Goal: Task Accomplishment & Management: Manage account settings

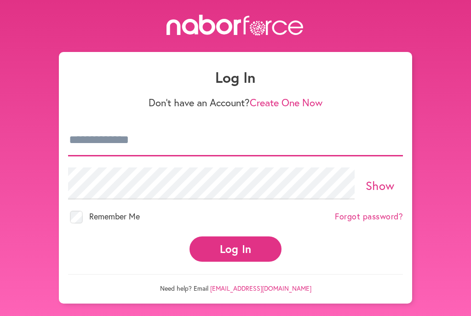
click at [164, 138] on input "email" at bounding box center [235, 140] width 335 height 32
type input "**********"
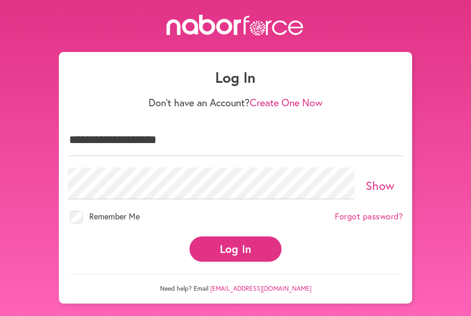
click at [382, 219] on link "Forgot password?" at bounding box center [369, 216] width 68 height 10
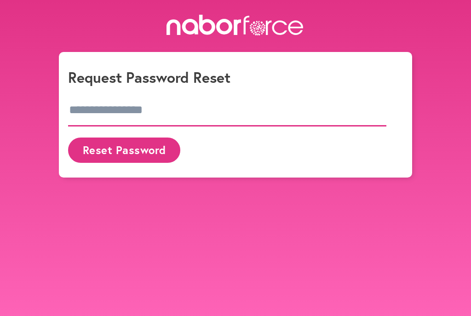
click at [188, 112] on input "email" at bounding box center [227, 110] width 318 height 32
type input "**********"
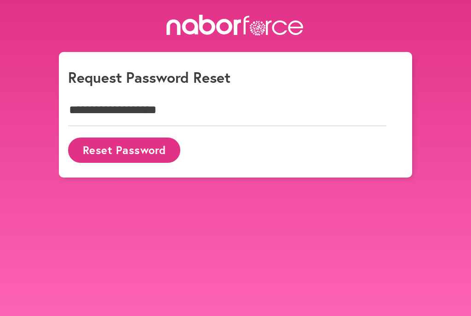
click at [143, 150] on button "Reset Password" at bounding box center [124, 149] width 112 height 25
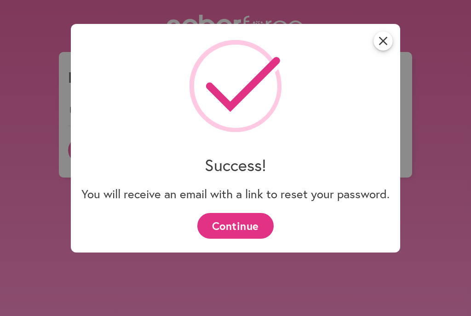
click at [243, 231] on button "Continue" at bounding box center [235, 225] width 76 height 25
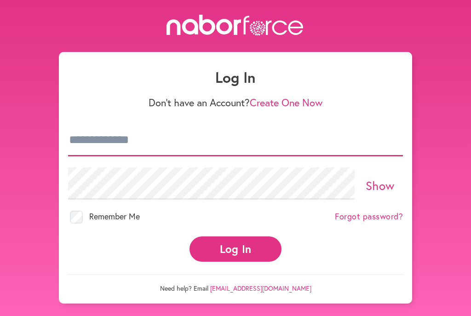
click at [190, 138] on input "email" at bounding box center [235, 140] width 335 height 32
type input "**********"
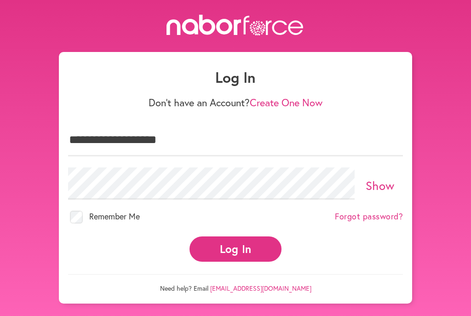
click at [239, 252] on button "Log In" at bounding box center [235, 248] width 92 height 25
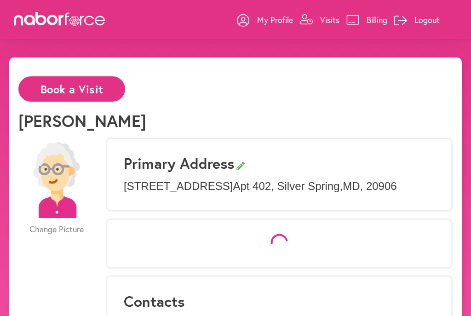
select select "*"
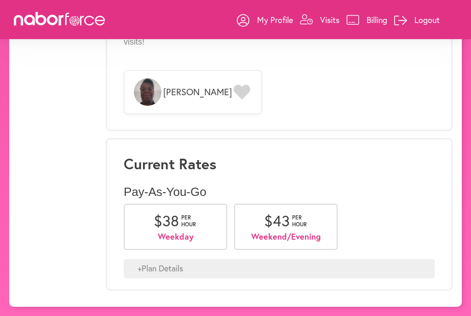
scroll to position [730, 0]
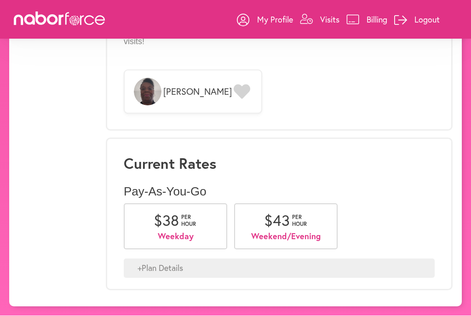
click at [234, 99] on icon at bounding box center [242, 92] width 17 height 15
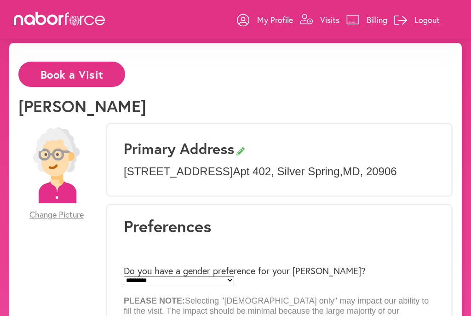
scroll to position [0, 0]
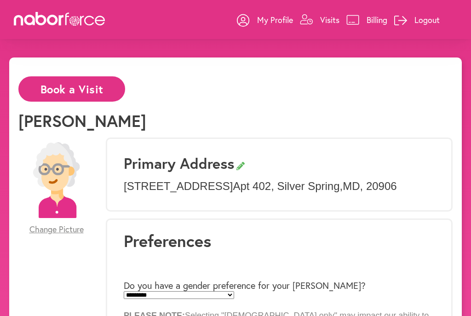
click at [327, 22] on p "Visits" at bounding box center [329, 19] width 19 height 11
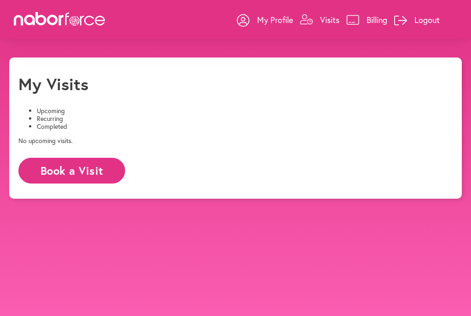
click at [222, 123] on li "Completed" at bounding box center [245, 127] width 416 height 8
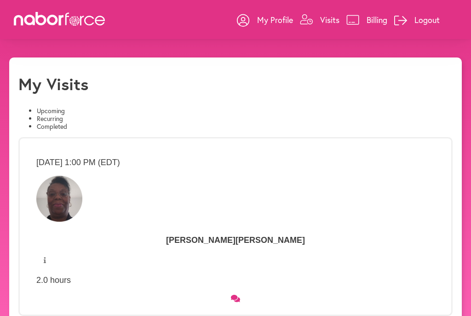
click at [424, 23] on p "Logout" at bounding box center [426, 19] width 25 height 11
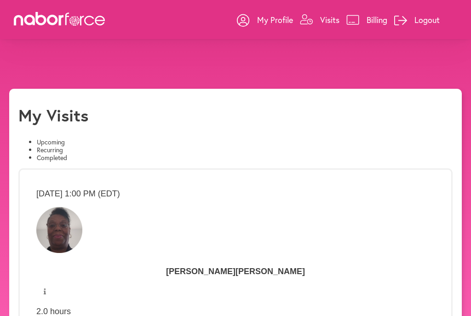
click at [209, 31] on button "Yes" at bounding box center [217, 27] width 17 height 10
